Goal: Information Seeking & Learning: Check status

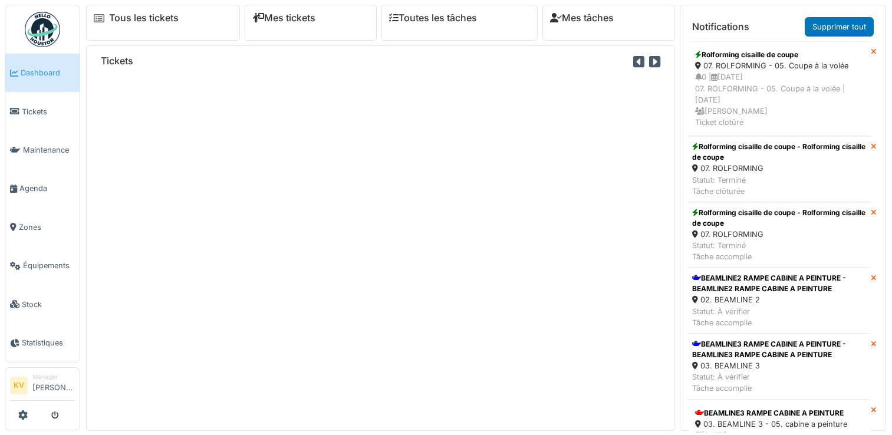
click at [35, 108] on span "Tickets" at bounding box center [48, 111] width 53 height 11
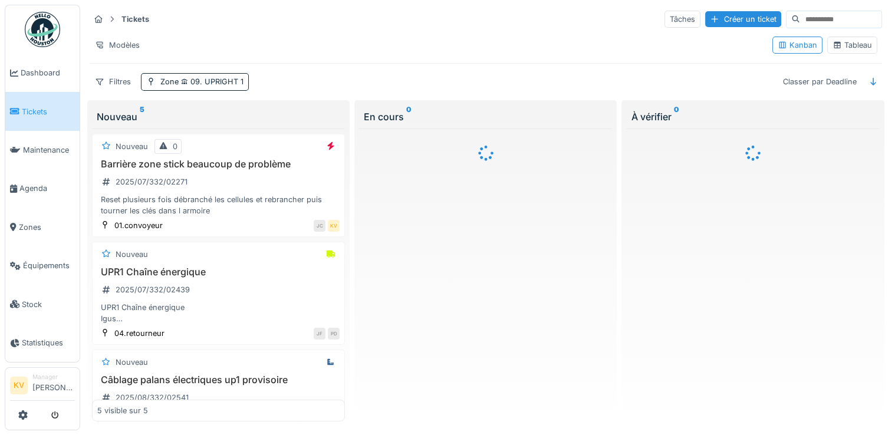
click at [844, 43] on div "Tableau" at bounding box center [853, 45] width 40 height 11
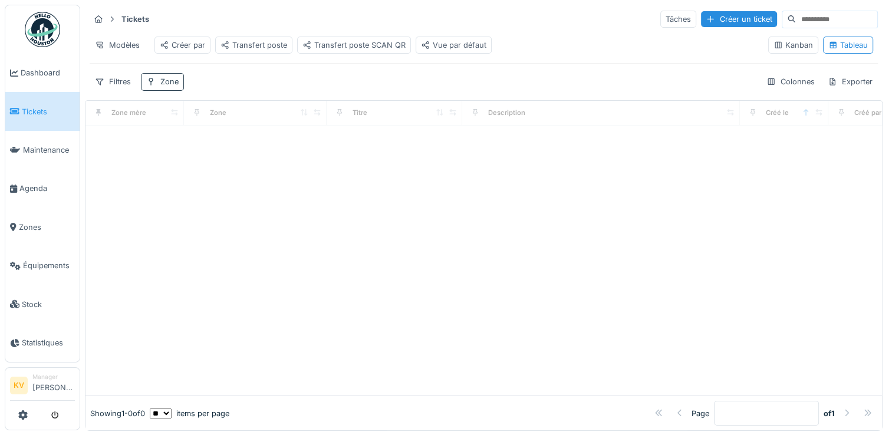
click at [167, 87] on div "Zone" at bounding box center [169, 81] width 18 height 11
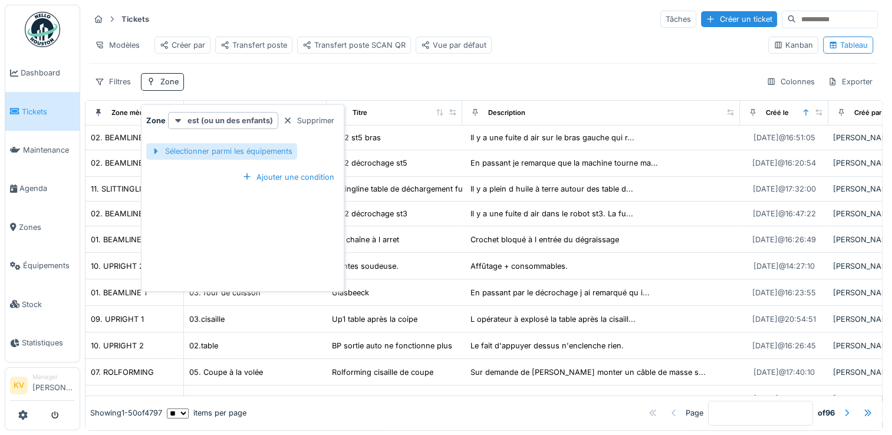
click at [203, 153] on div "Sélectionner parmi les équipements" at bounding box center [221, 151] width 151 height 16
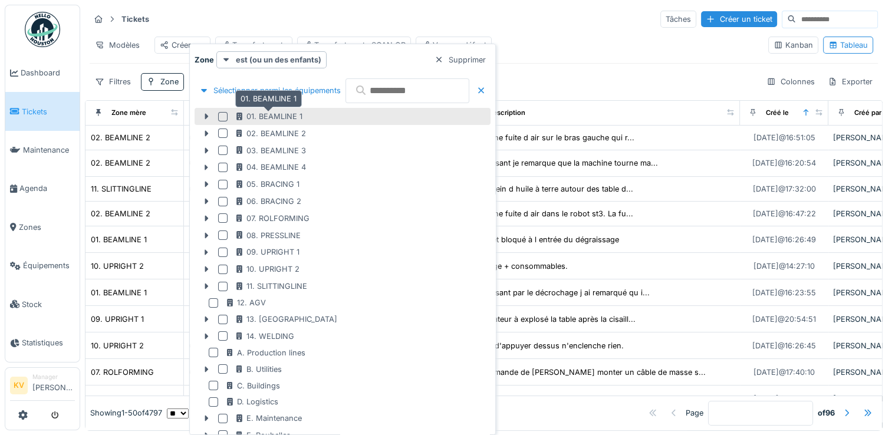
click at [250, 112] on div "01. BEAMLINE 1" at bounding box center [269, 116] width 68 height 11
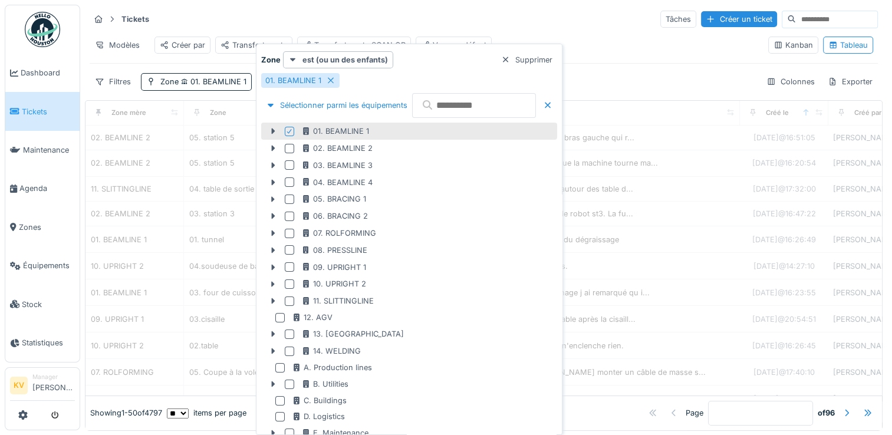
click at [548, 11] on div "Tickets Tâches Créer un ticket" at bounding box center [484, 18] width 788 height 19
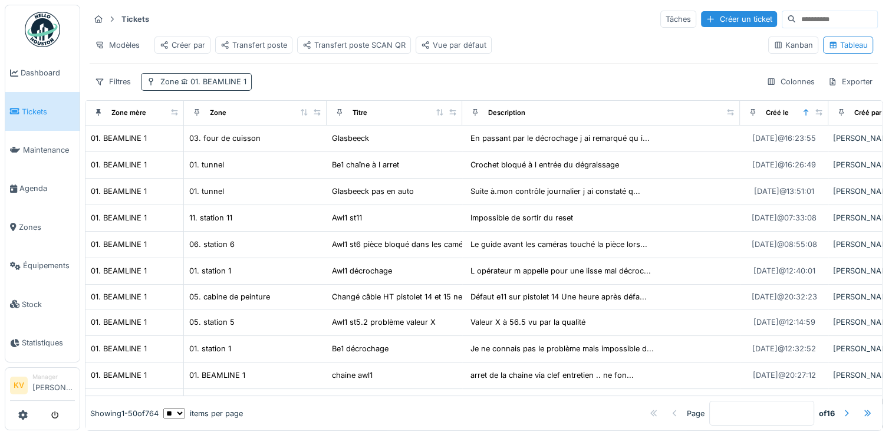
click at [215, 86] on span "01. BEAMLINE 1" at bounding box center [213, 81] width 68 height 9
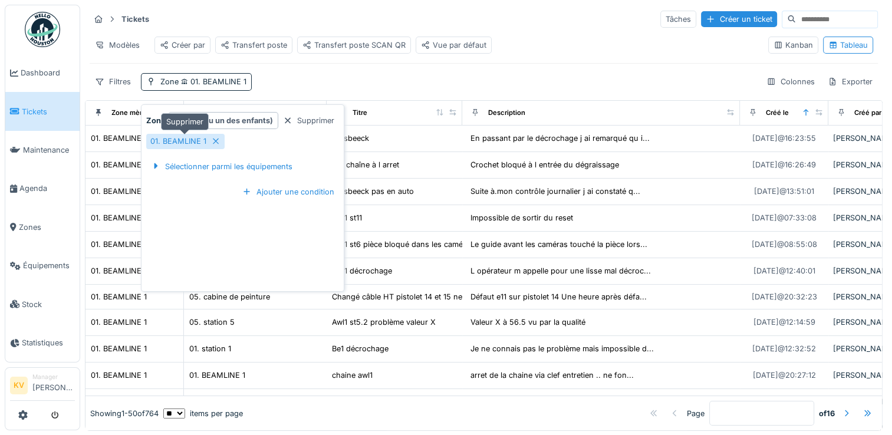
click at [212, 140] on icon at bounding box center [215, 141] width 9 height 8
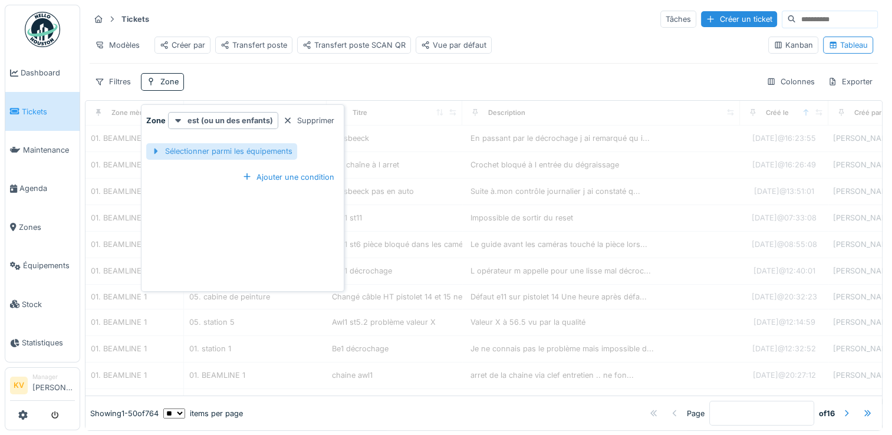
click at [213, 155] on div "Sélectionner parmi les équipements" at bounding box center [221, 151] width 151 height 16
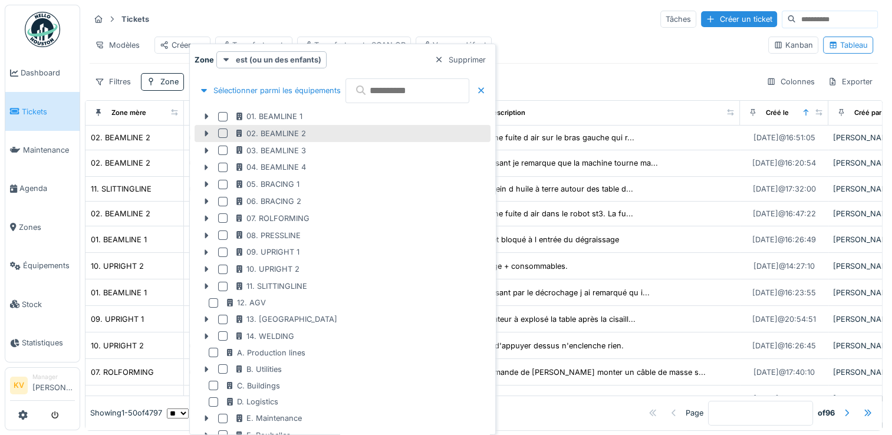
click at [225, 133] on div at bounding box center [222, 133] width 9 height 9
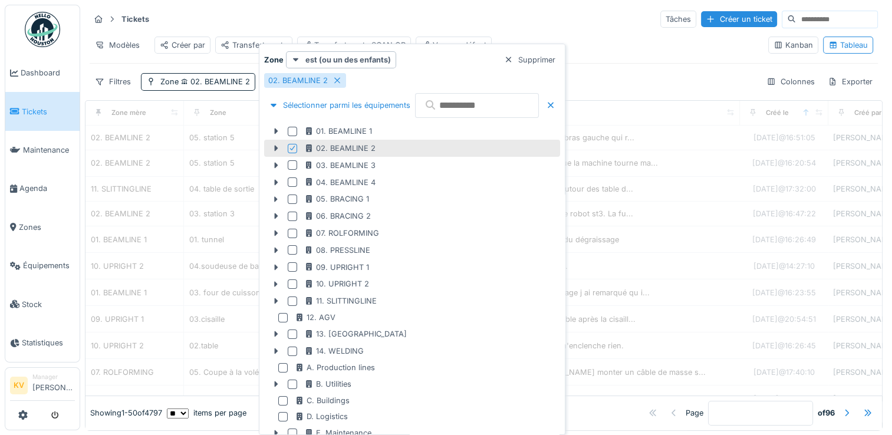
click at [636, 51] on div "Modèles Créer par Transfert poste Transfert poste SCAN QR Vue par défaut" at bounding box center [424, 45] width 669 height 27
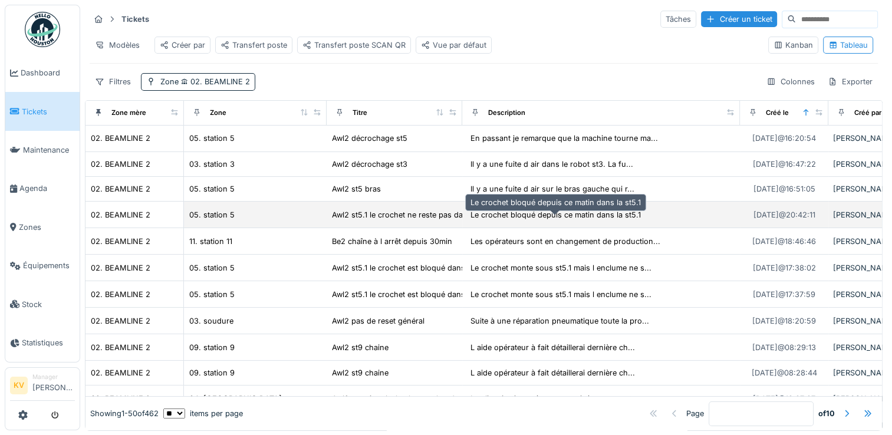
click at [596, 222] on div "Le crochet bloqué depuis ce matin dans la st5.1" at bounding box center [555, 215] width 177 height 14
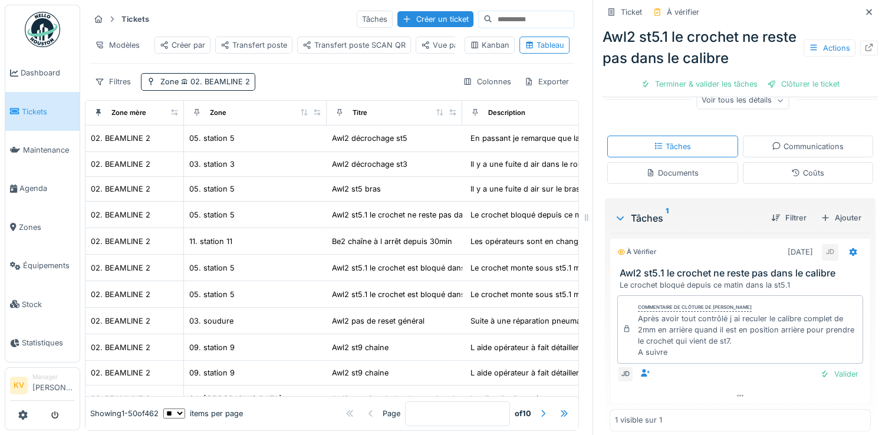
scroll to position [177, 0]
click at [864, 9] on icon at bounding box center [868, 12] width 9 height 8
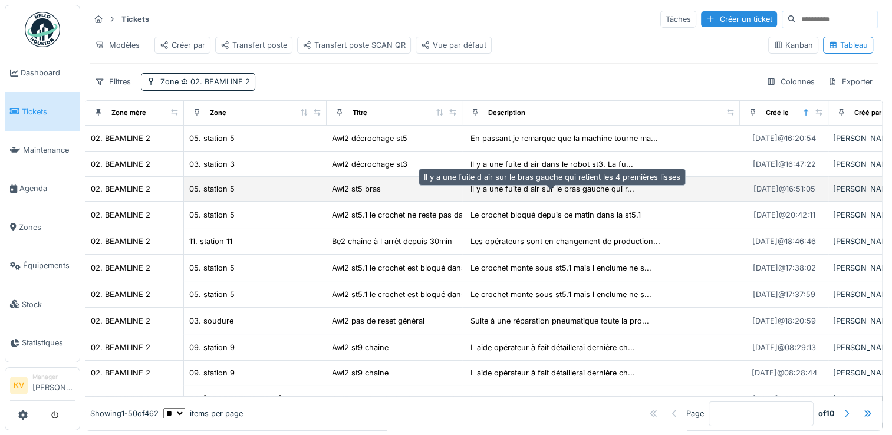
click at [528, 195] on div "Il y a une fuite d air sur le bras gauche qui r..." at bounding box center [553, 188] width 164 height 11
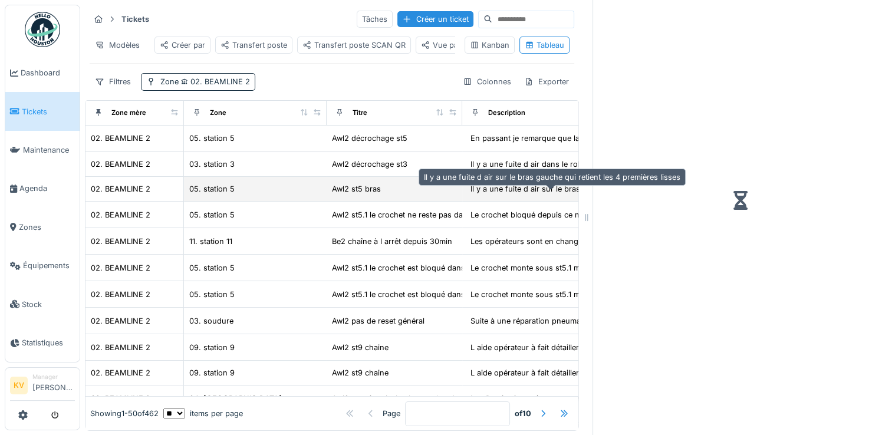
click at [528, 195] on div "Il y a une fuite d air sur le bras gauche qui r..." at bounding box center [553, 188] width 164 height 11
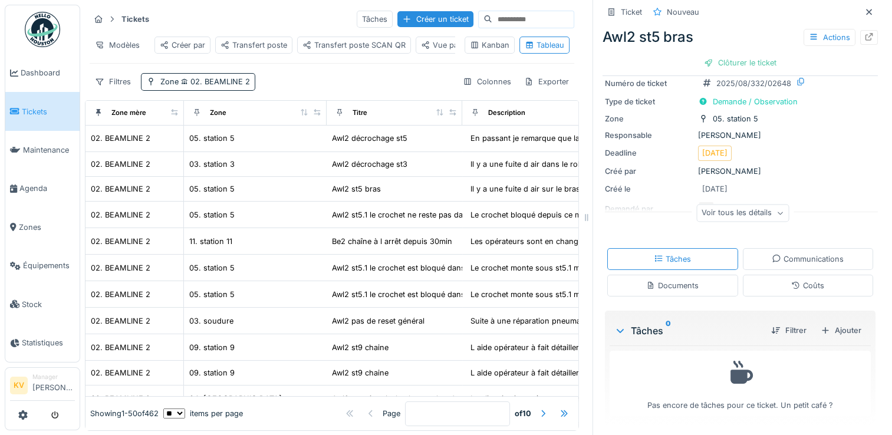
scroll to position [9, 0]
click at [760, 208] on div "Voir tous les détails" at bounding box center [742, 212] width 93 height 17
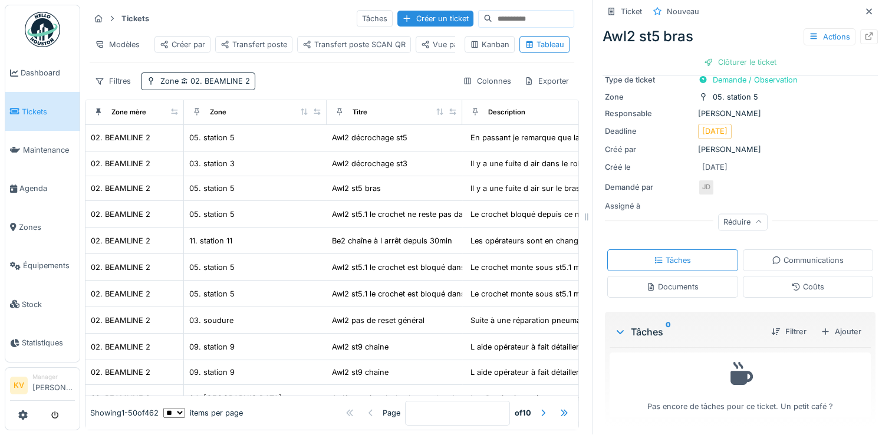
scroll to position [0, 0]
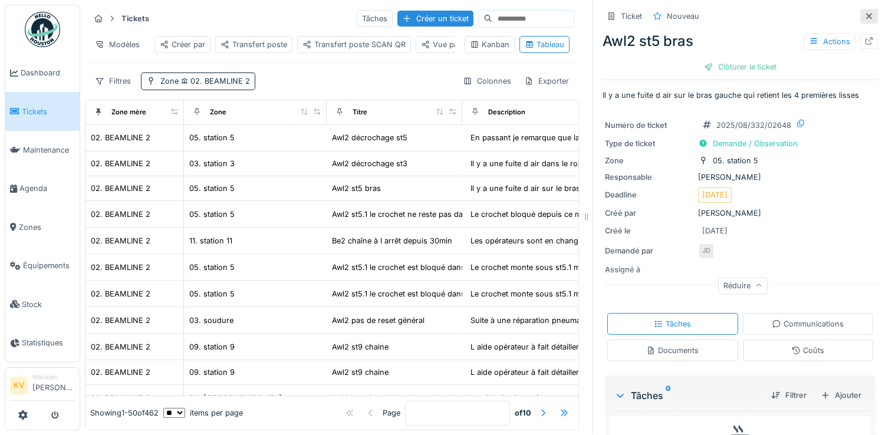
click at [864, 12] on icon at bounding box center [868, 16] width 9 height 8
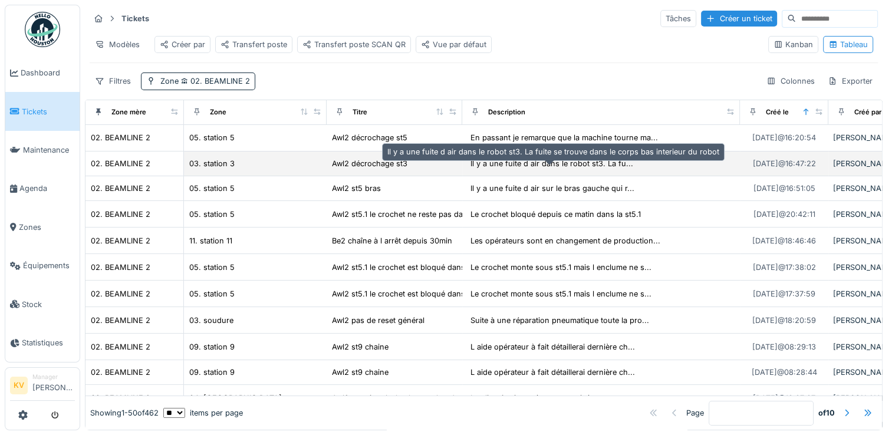
click at [539, 163] on div "Il y a une fuite d air dans le robot st3. La fu..." at bounding box center [552, 163] width 163 height 11
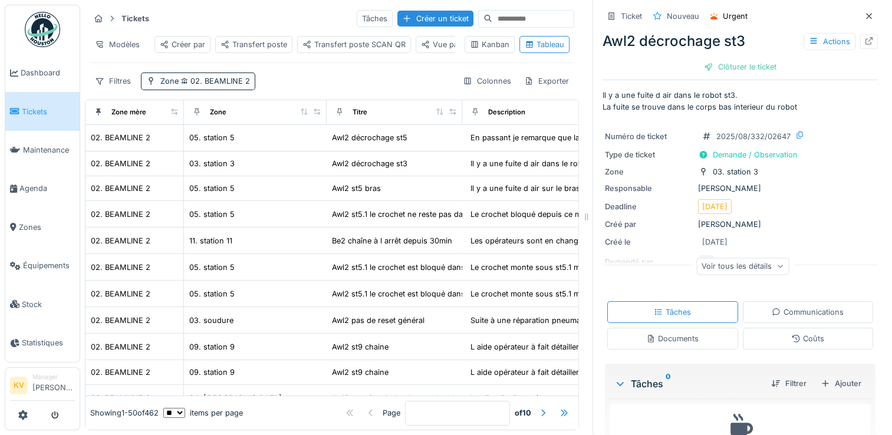
click at [759, 258] on div "Voir tous les détails" at bounding box center [742, 266] width 93 height 17
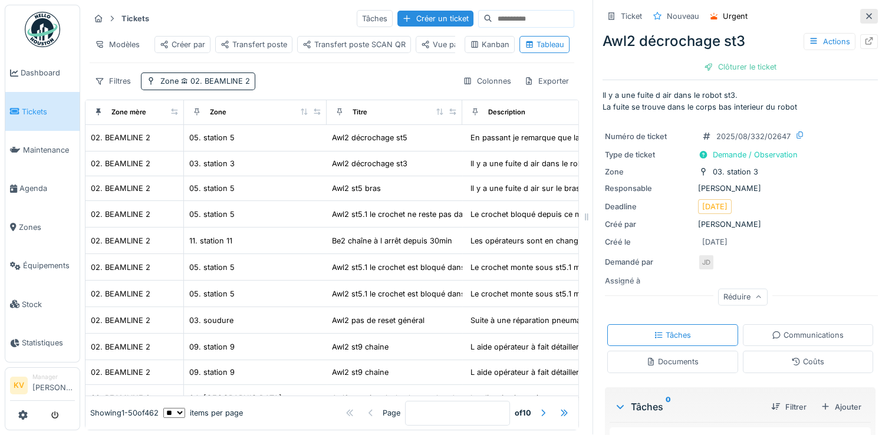
click at [864, 12] on icon at bounding box center [868, 16] width 9 height 8
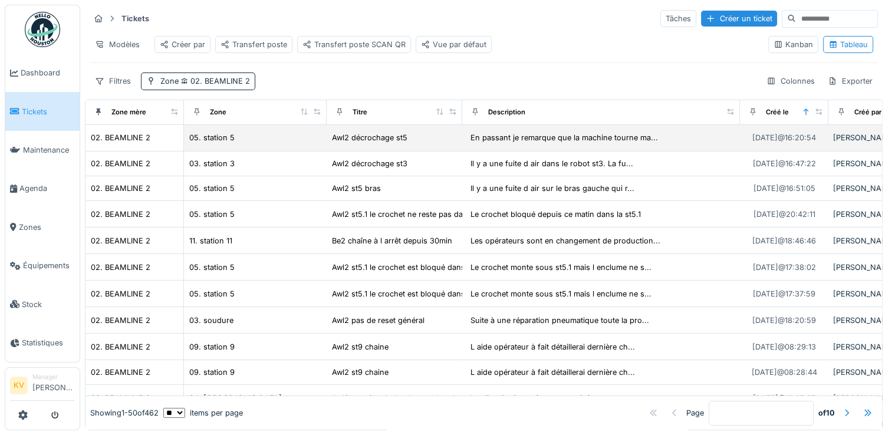
click at [571, 143] on td "En passant je remarque que la machine tourne ma..." at bounding box center [601, 138] width 278 height 27
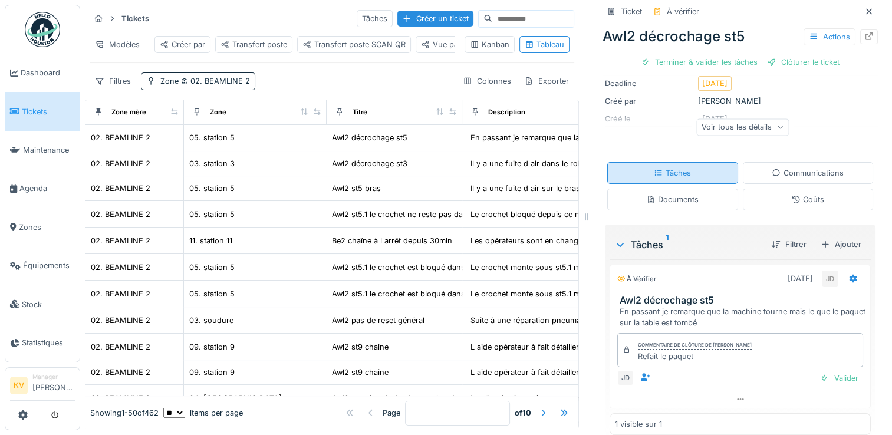
scroll to position [153, 0]
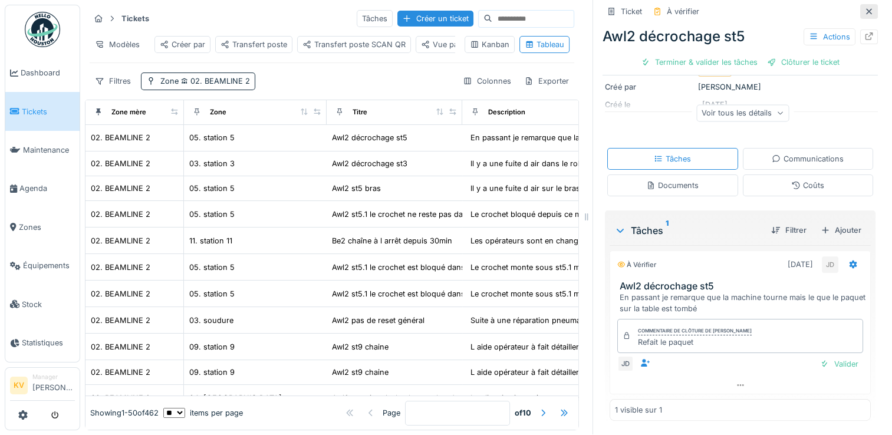
click at [864, 8] on icon at bounding box center [868, 12] width 9 height 8
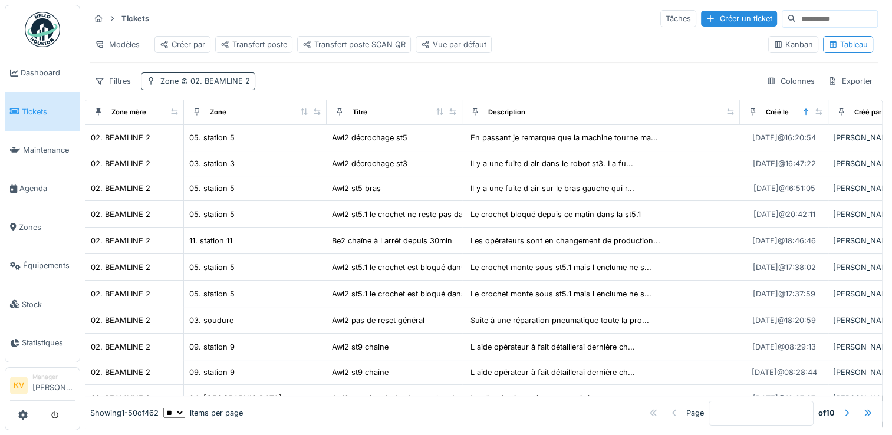
click at [196, 78] on span "02. BEAMLINE 2" at bounding box center [214, 81] width 71 height 9
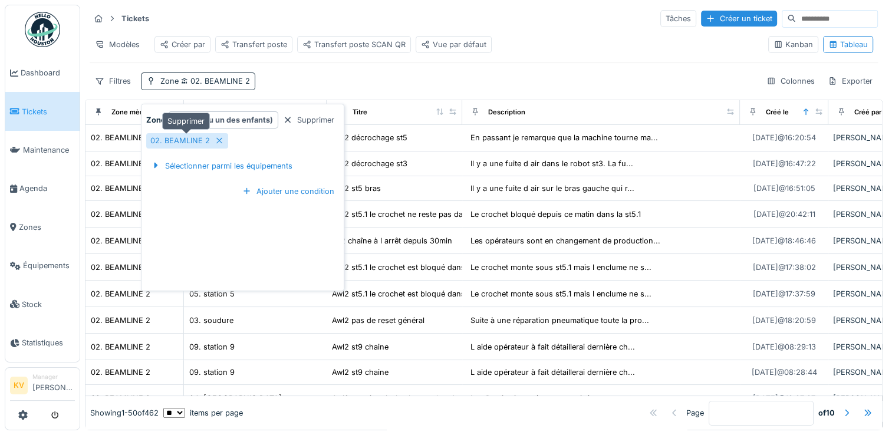
click at [218, 138] on icon at bounding box center [219, 141] width 6 height 6
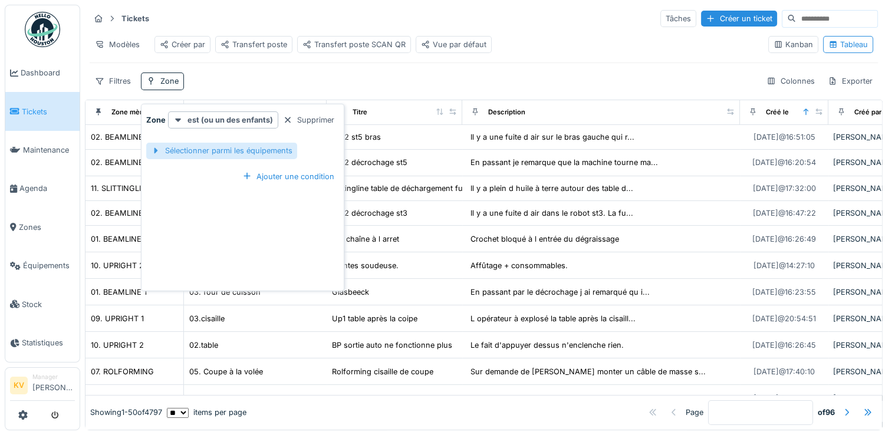
click at [219, 143] on div "Sélectionner parmi les équipements" at bounding box center [221, 151] width 151 height 16
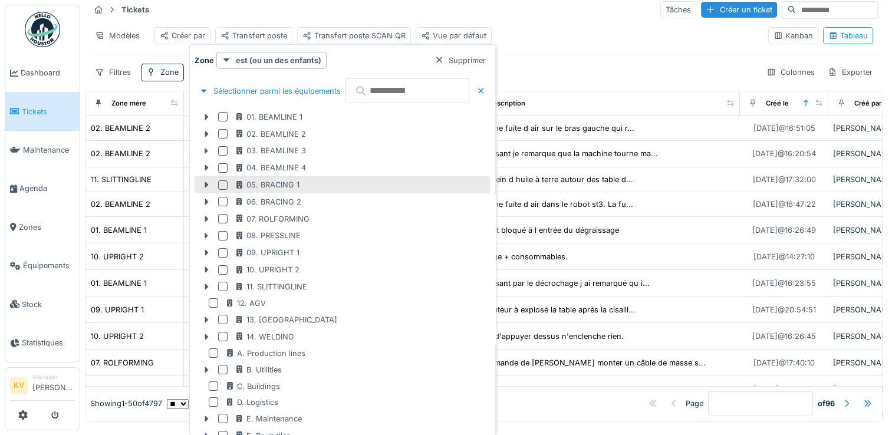
click at [219, 186] on div at bounding box center [222, 184] width 9 height 9
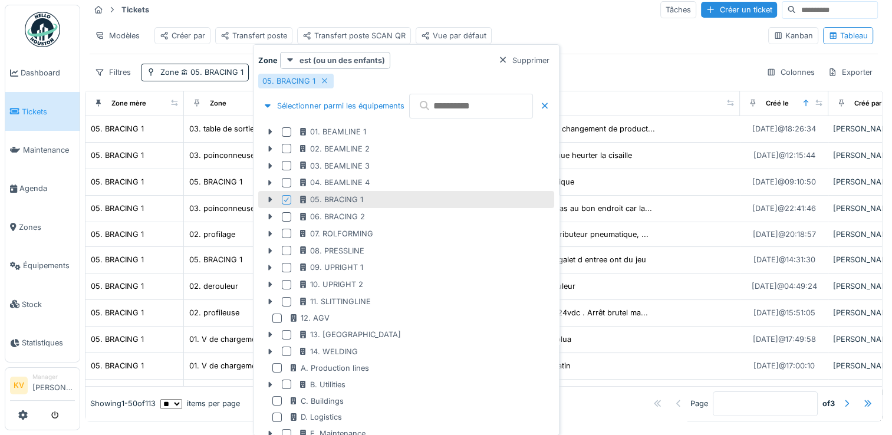
click at [657, 60] on div "Tickets Tâches Créer un ticket Modèles Créer par Transfert poste Transfert post…" at bounding box center [484, 40] width 798 height 91
